Goal: Check status: Check status

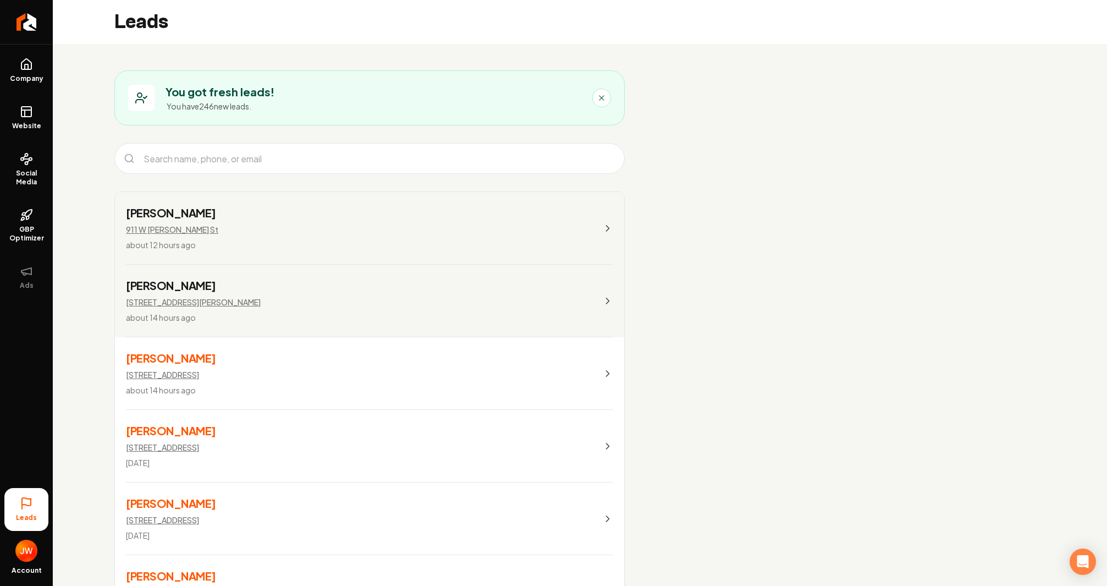
click at [604, 98] on icon "Main content area" at bounding box center [601, 97] width 9 height 9
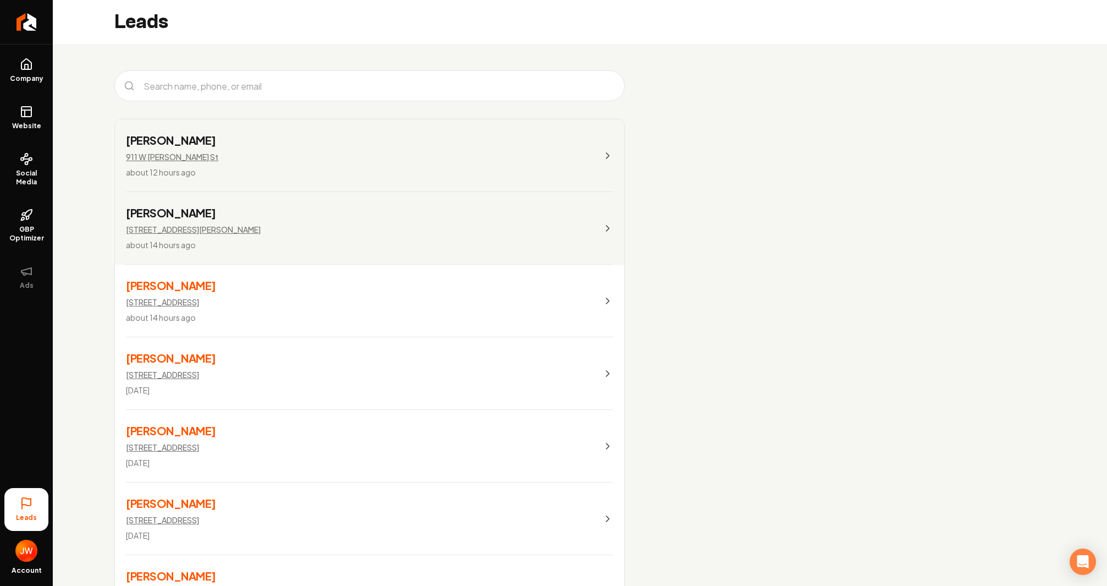
click at [372, 136] on link "[PERSON_NAME] [STREET_ADDRESS][PERSON_NAME] about 12 hours ago" at bounding box center [369, 155] width 509 height 73
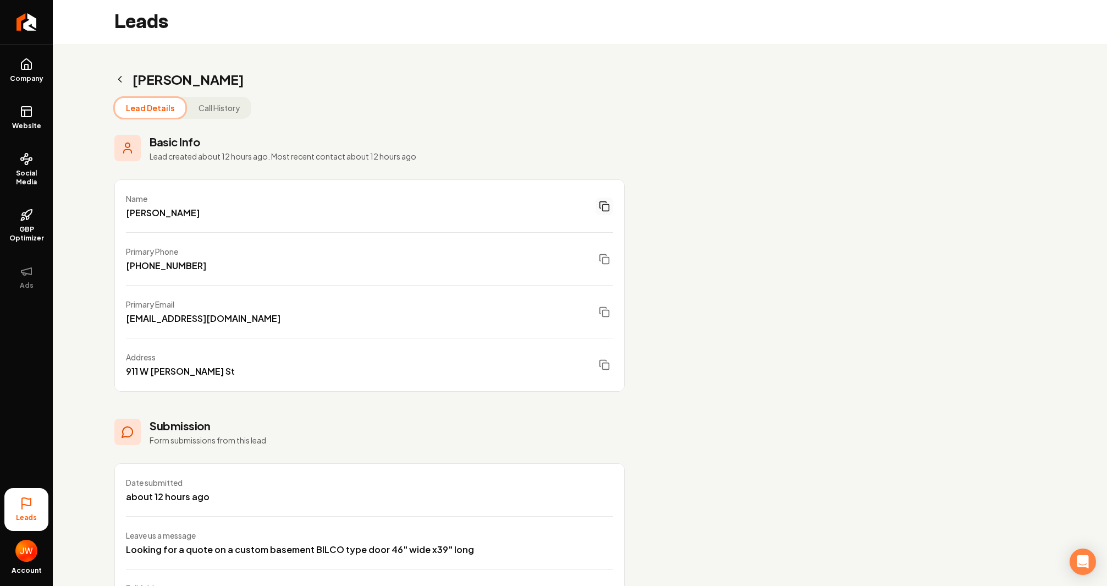
click at [605, 205] on rect "Main content area" at bounding box center [606, 208] width 7 height 7
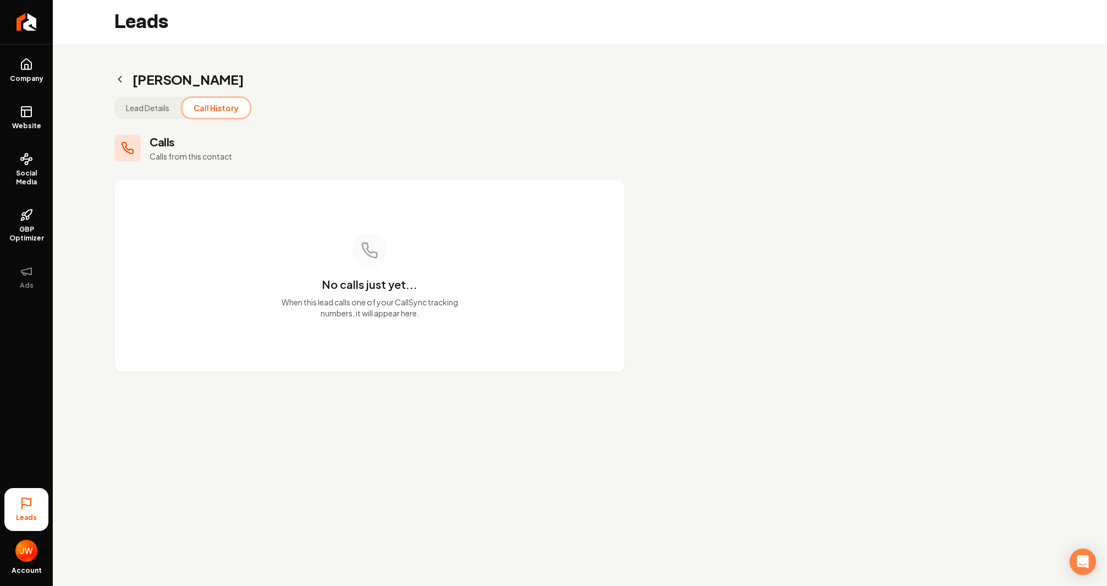
click at [211, 103] on button "Call History" at bounding box center [216, 108] width 67 height 20
click at [151, 103] on button "Lead Details" at bounding box center [147, 108] width 65 height 20
click at [202, 104] on button "Call History" at bounding box center [216, 108] width 67 height 20
click at [123, 78] on icon "Main content area" at bounding box center [119, 79] width 11 height 11
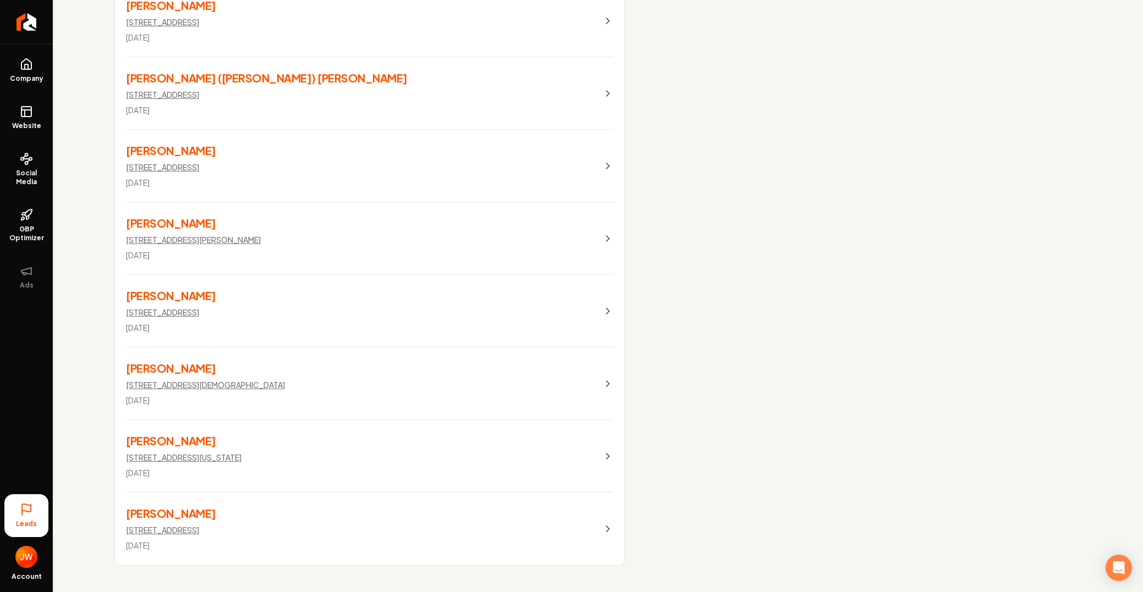
scroll to position [17701, 0]
